Goal: Find specific page/section: Find specific page/section

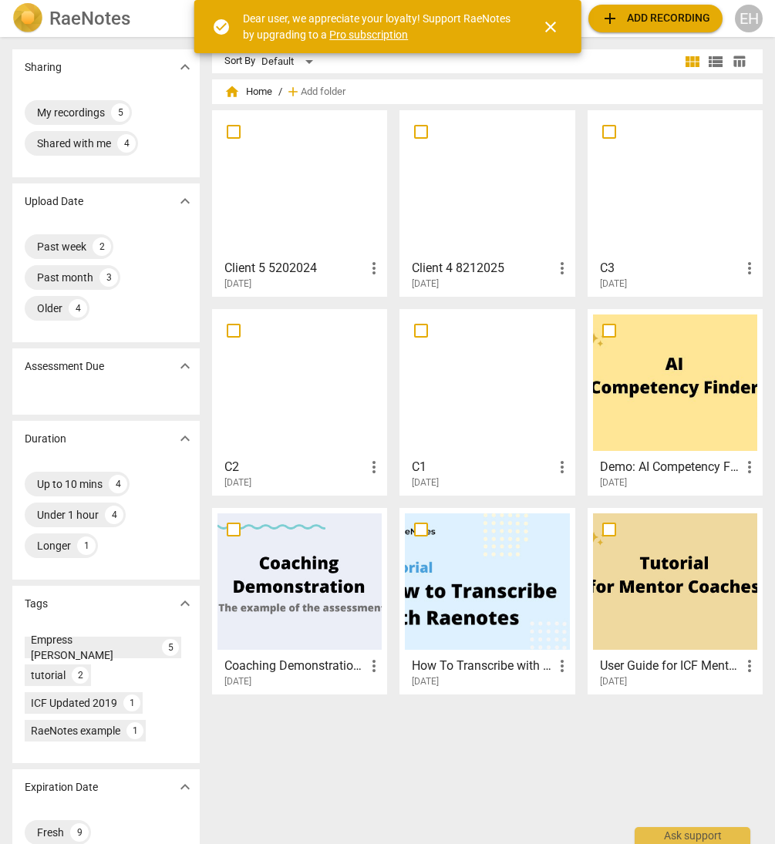
click at [479, 199] on div at bounding box center [487, 184] width 164 height 136
click at [277, 202] on div at bounding box center [299, 184] width 164 height 136
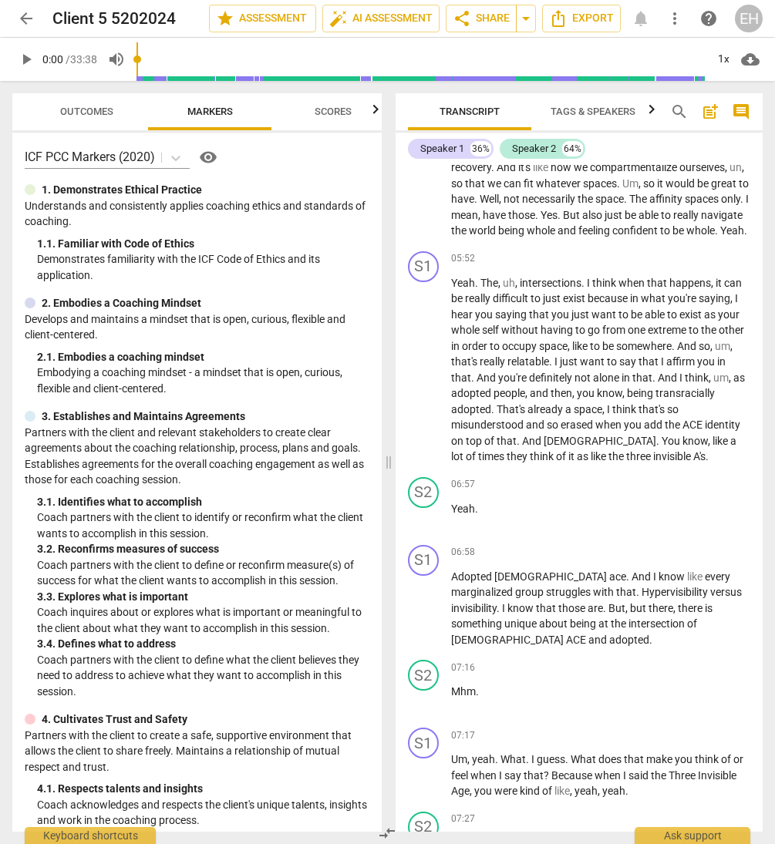
scroll to position [865, 0]
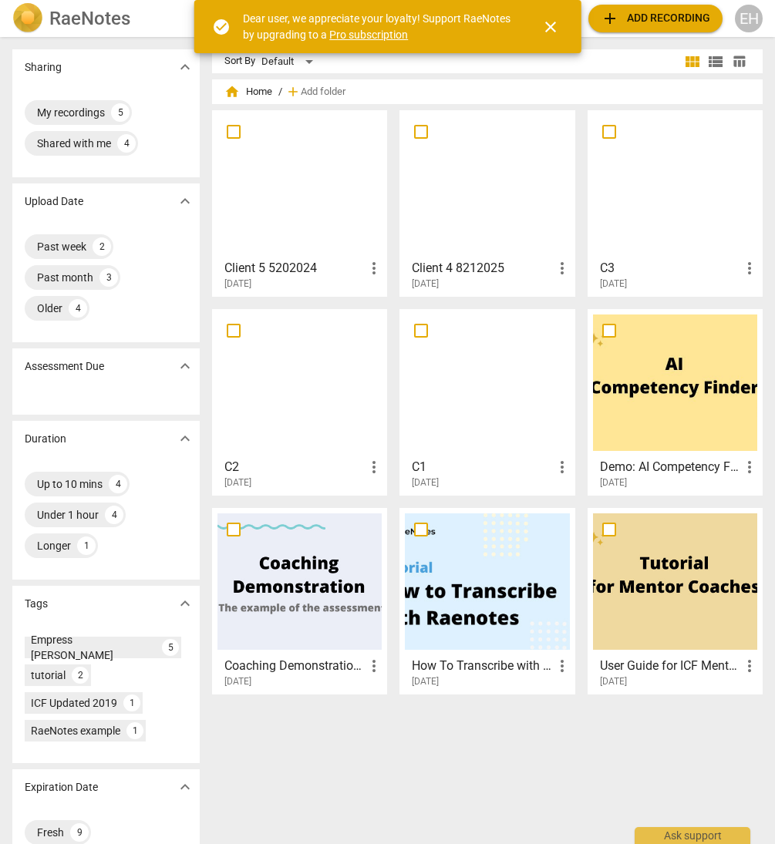
click at [487, 180] on div at bounding box center [487, 184] width 164 height 136
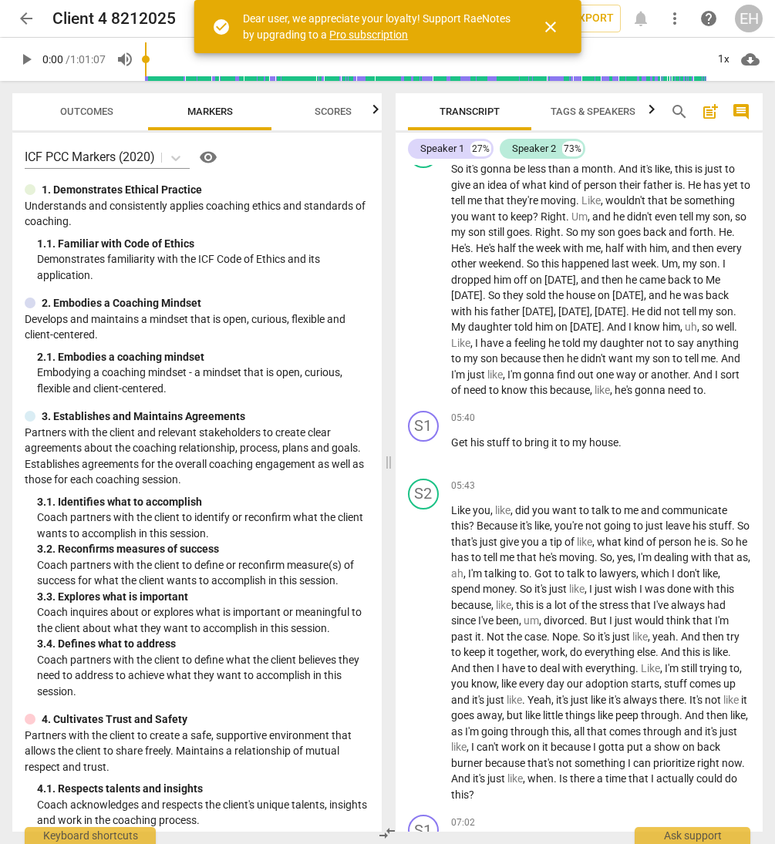
scroll to position [1332, 0]
